Goal: Book appointment/travel/reservation

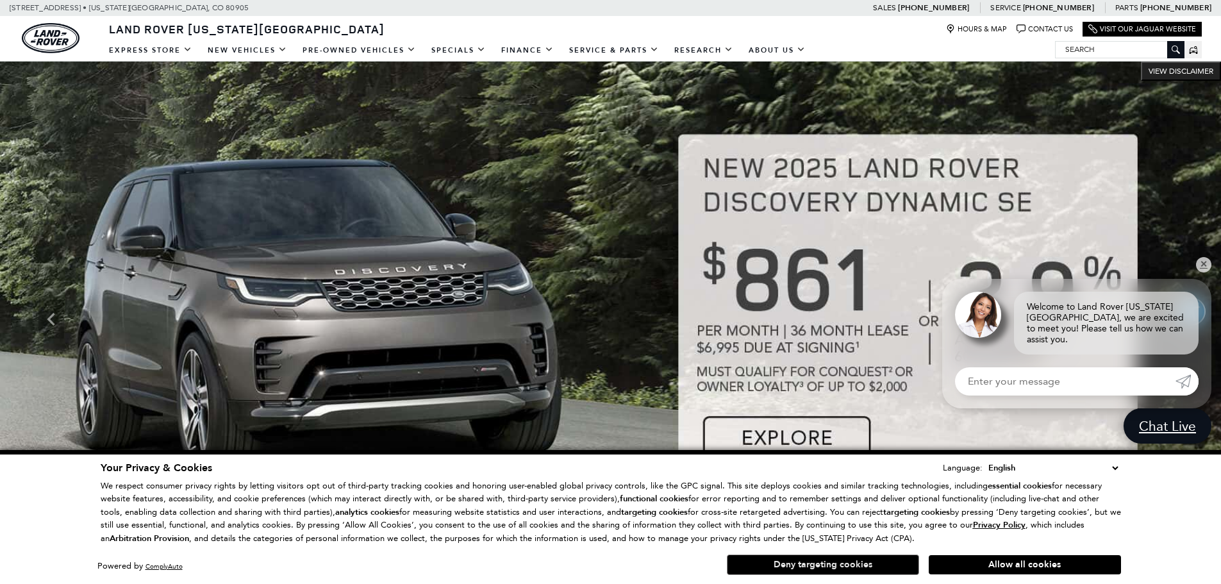
click at [839, 558] on button "Deny targeting cookies" at bounding box center [823, 565] width 192 height 21
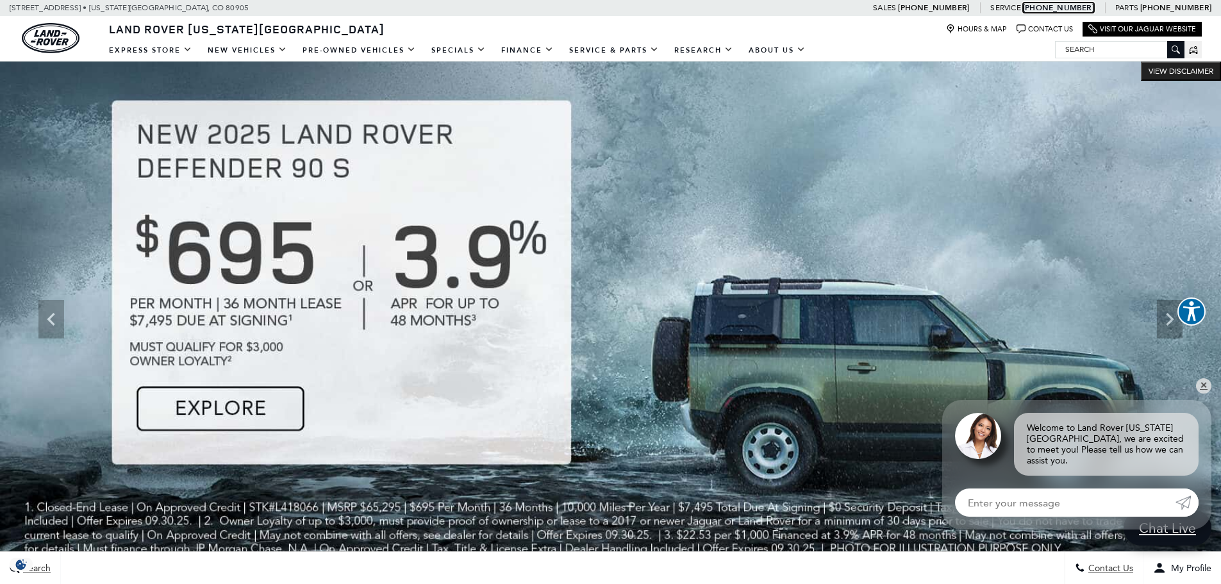
click at [1061, 8] on link "Call service Phone Number [PHONE_NUMBER]" at bounding box center [1058, 8] width 71 height 10
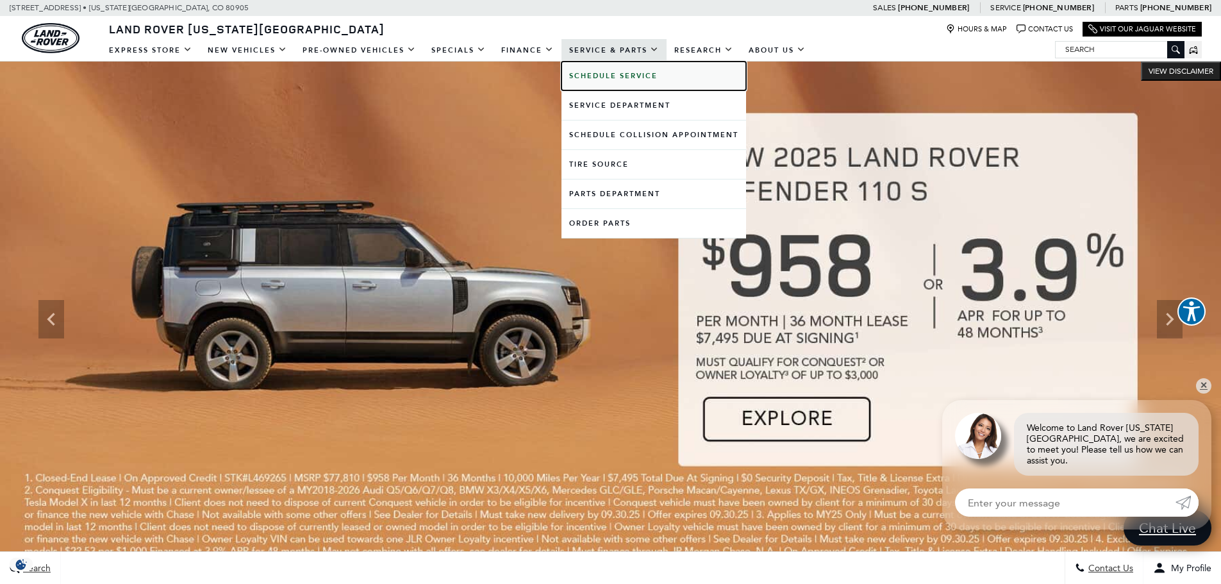
click at [607, 74] on b "Schedule Service" at bounding box center [613, 76] width 88 height 10
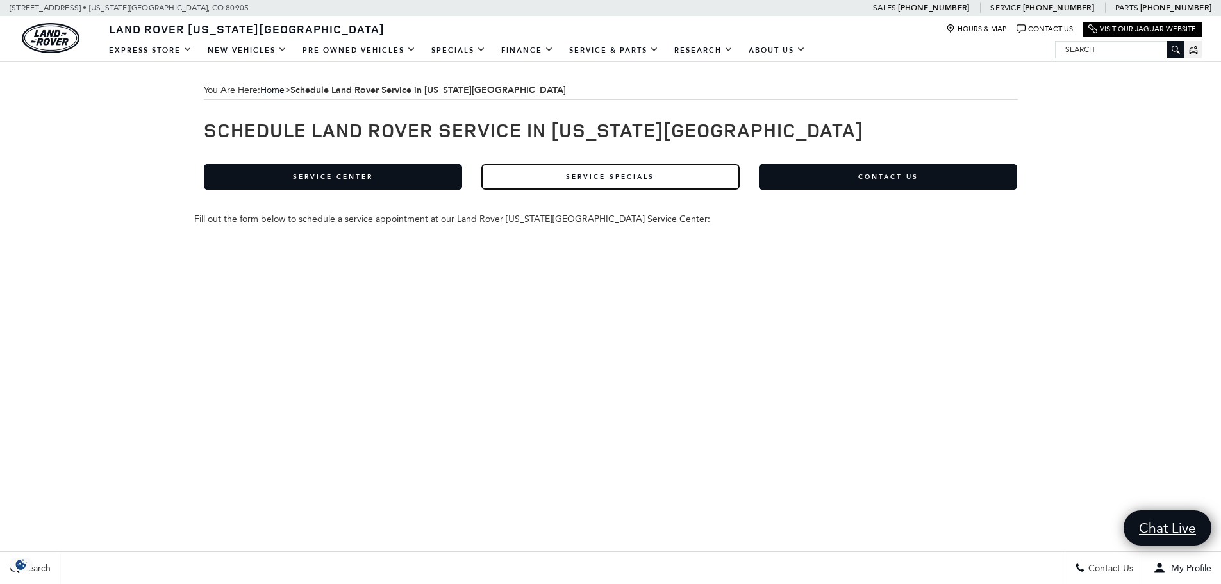
click at [580, 180] on link "Service Specials" at bounding box center [610, 177] width 258 height 26
